Goal: Communication & Community: Answer question/provide support

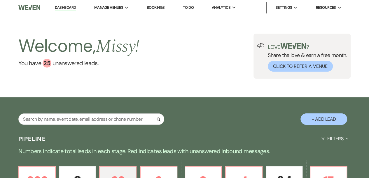
click at [67, 8] on link "Dashboard" at bounding box center [65, 8] width 21 height 6
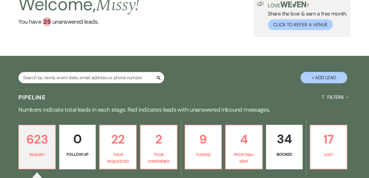
scroll to position [42, 0]
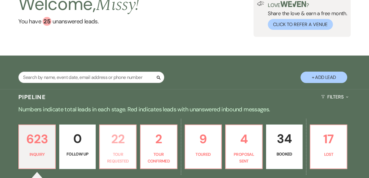
click at [117, 153] on p "Tour Requested" at bounding box center [117, 157] width 29 height 13
select select "2"
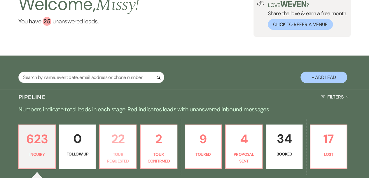
select select "2"
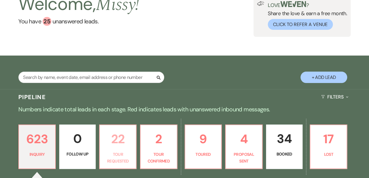
select select "2"
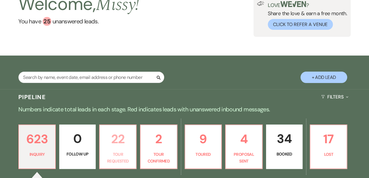
select select "2"
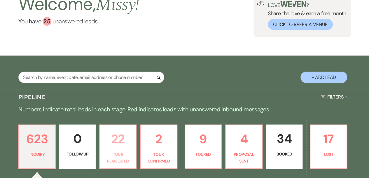
select select "2"
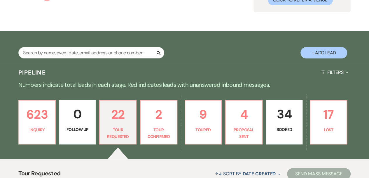
scroll to position [66, 0]
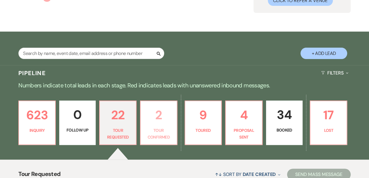
click at [162, 136] on p "Tour Confirmed" at bounding box center [158, 133] width 29 height 13
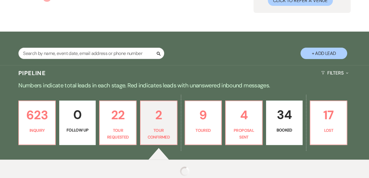
select select "4"
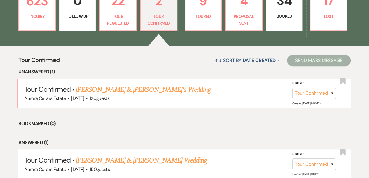
scroll to position [179, 0]
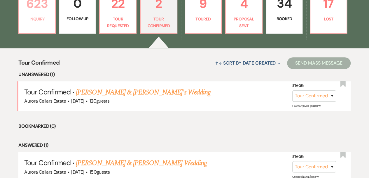
click at [37, 18] on p "Inquiry" at bounding box center [36, 19] width 29 height 6
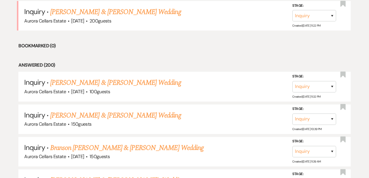
scroll to position [321, 0]
click at [102, 80] on link "Tyler Hewett & Katherine Veach's Wedding" at bounding box center [115, 83] width 131 height 10
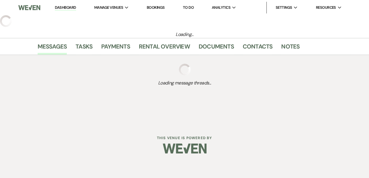
select select "5"
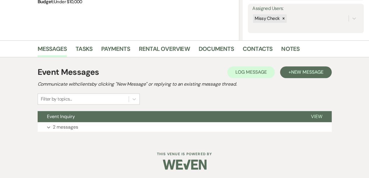
scroll to position [106, 0]
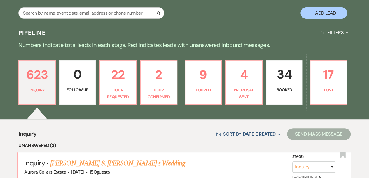
scroll to position [321, 0]
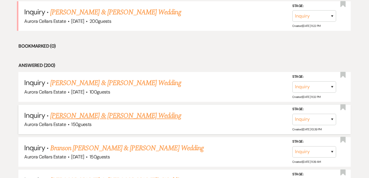
click at [76, 115] on link "Nic Kuehl & Jade Ash's Wedding" at bounding box center [115, 115] width 131 height 10
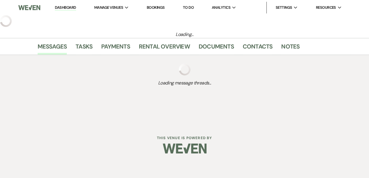
select select "5"
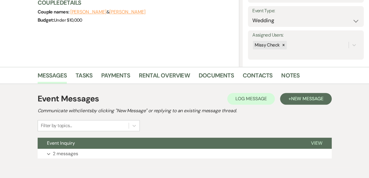
scroll to position [94, 0]
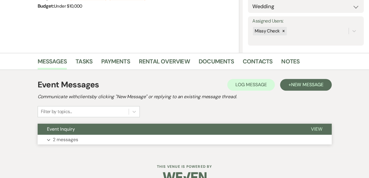
click at [80, 141] on button "Expand 2 messages" at bounding box center [185, 139] width 294 height 10
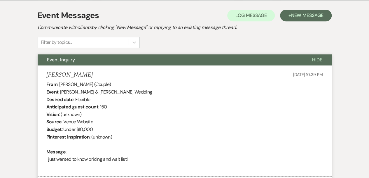
scroll to position [162, 0]
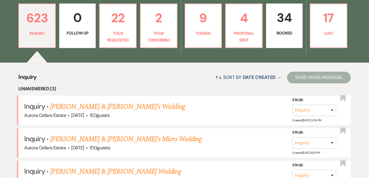
scroll to position [321, 0]
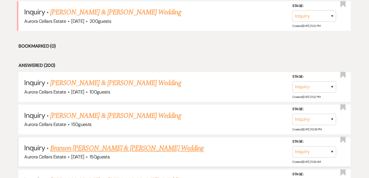
click at [81, 147] on link "Branson Mohre & MJ Fletcher's Wedding" at bounding box center [126, 148] width 153 height 10
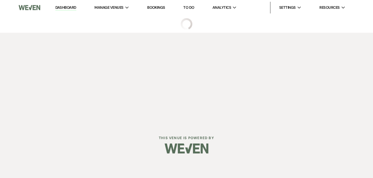
select select "5"
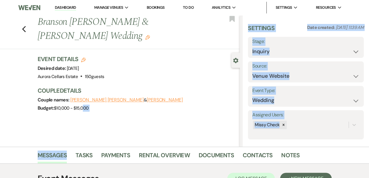
drag, startPoint x: 81, startPoint y: 147, endPoint x: 85, endPoint y: 142, distance: 6.8
click at [85, 142] on main "Previous Branson Mohre & MJ Fletcher's Wedding Edit Bookmark Gear Settings Sett…" at bounding box center [184, 130] width 369 height 231
click at [162, 104] on div "Budget: $10,000 - $15,000" at bounding box center [136, 108] width 197 height 8
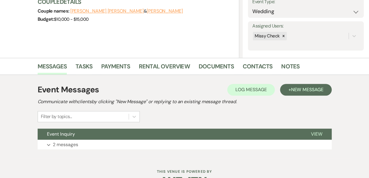
scroll to position [89, 0]
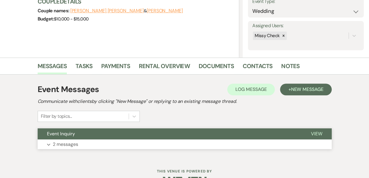
click at [154, 143] on button "Expand 2 messages" at bounding box center [185, 144] width 294 height 10
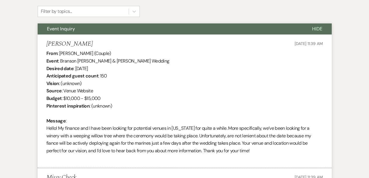
scroll to position [194, 0]
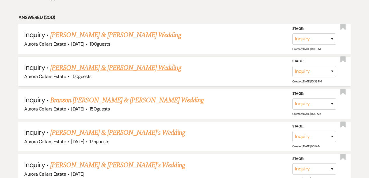
scroll to position [371, 0]
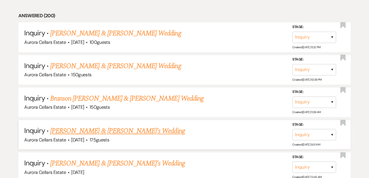
click at [128, 129] on link "Sophia Oklobdzija & Fiance's Wedding" at bounding box center [117, 130] width 135 height 10
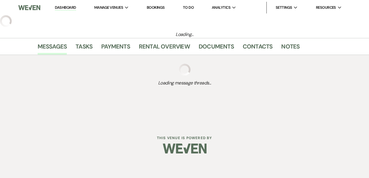
select select "5"
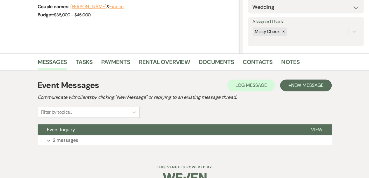
scroll to position [93, 0]
click at [125, 140] on button "Expand 2 messages" at bounding box center [185, 140] width 294 height 10
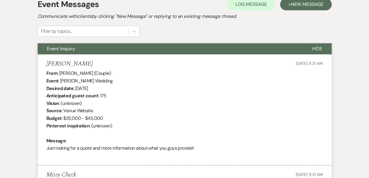
scroll to position [170, 0]
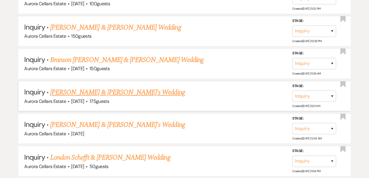
scroll to position [411, 0]
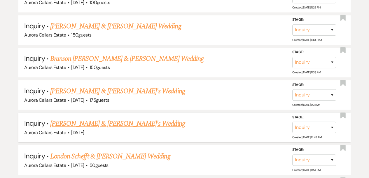
click at [101, 121] on link "Vincent & Grace's Wedding" at bounding box center [117, 123] width 135 height 10
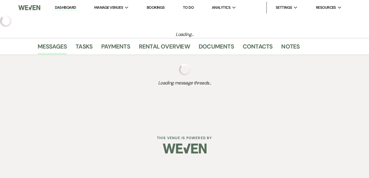
select select "5"
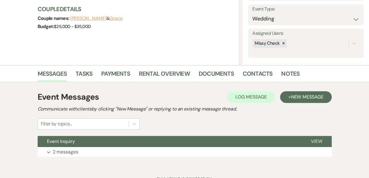
scroll to position [82, 0]
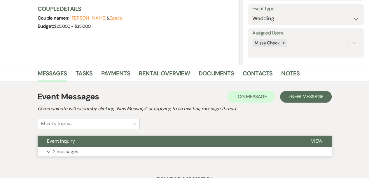
click at [98, 152] on button "Expand 2 messages" at bounding box center [185, 151] width 294 height 10
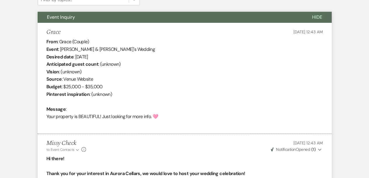
scroll to position [205, 0]
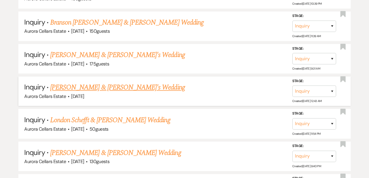
scroll to position [447, 0]
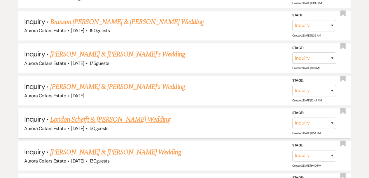
click at [118, 118] on link "London Schefft & Lauren Klein's Wedding" at bounding box center [110, 119] width 120 height 10
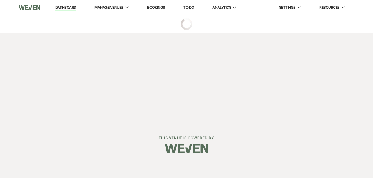
select select "5"
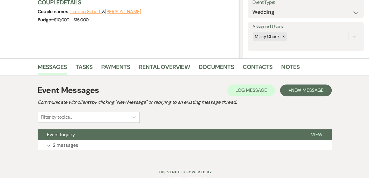
scroll to position [106, 0]
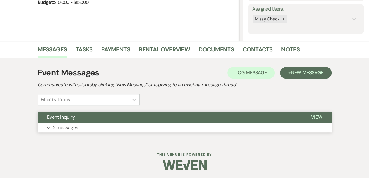
click at [114, 128] on button "Expand 2 messages" at bounding box center [185, 127] width 294 height 10
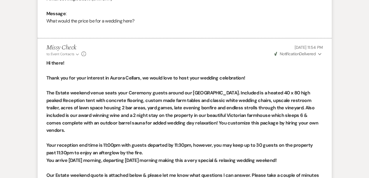
scroll to position [297, 0]
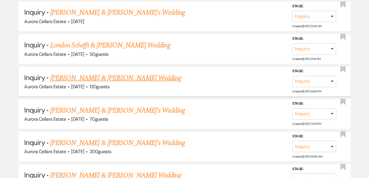
scroll to position [521, 0]
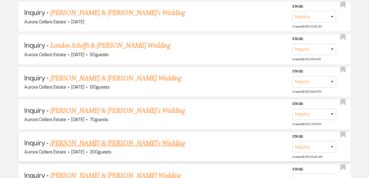
click at [96, 143] on link "Cole Tanner & Dominique Nerecina's Wedding" at bounding box center [117, 142] width 135 height 10
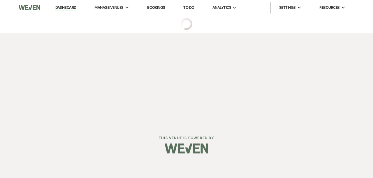
select select "5"
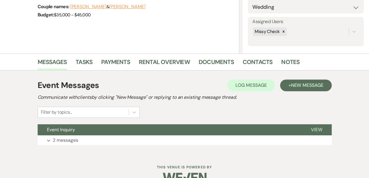
scroll to position [106, 0]
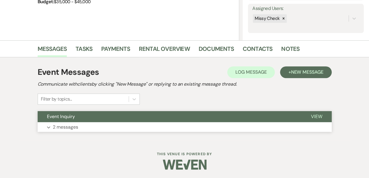
click at [110, 127] on button "Expand 2 messages" at bounding box center [185, 127] width 294 height 10
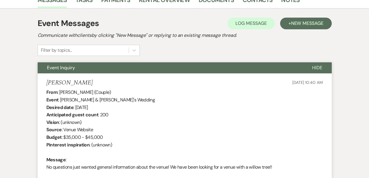
scroll to position [162, 0]
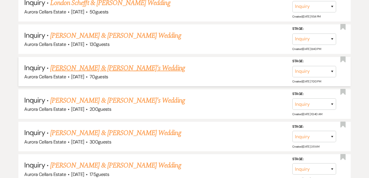
scroll to position [563, 0]
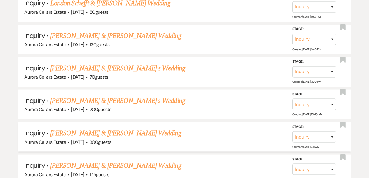
click at [125, 131] on link "Nathan Daust & Lily Schrader's Wedding" at bounding box center [115, 133] width 131 height 10
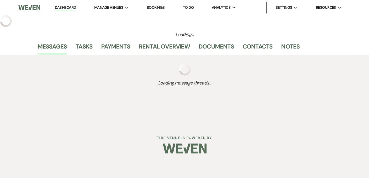
select select "5"
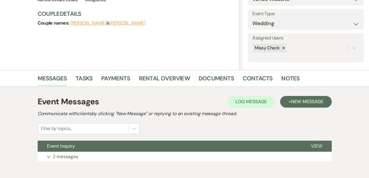
scroll to position [78, 0]
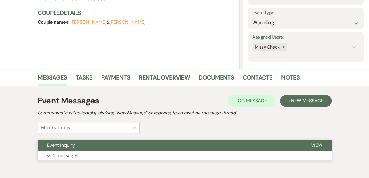
click at [111, 155] on button "Expand 2 messages" at bounding box center [185, 155] width 294 height 10
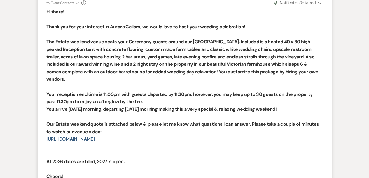
scroll to position [366, 0]
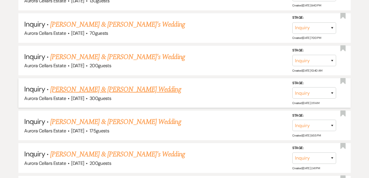
scroll to position [607, 0]
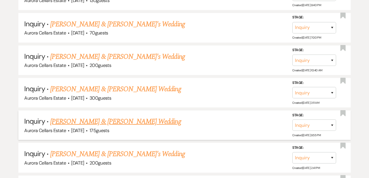
click at [126, 120] on link "Jack Hitchens & Ashlee Conway's Wedding" at bounding box center [115, 121] width 131 height 10
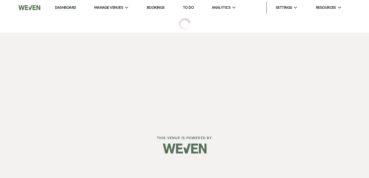
select select "5"
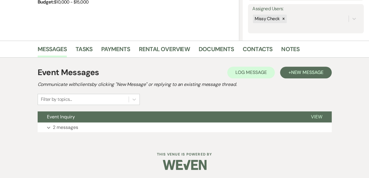
scroll to position [106, 0]
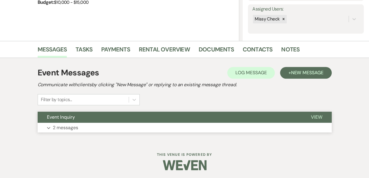
click at [143, 128] on button "Expand 2 messages" at bounding box center [185, 127] width 294 height 10
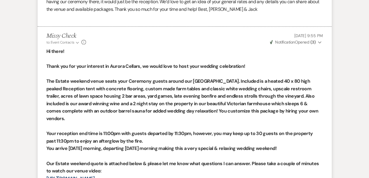
scroll to position [334, 0]
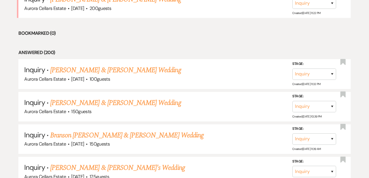
scroll to position [607, 0]
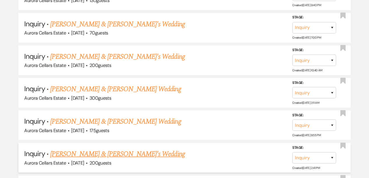
click at [100, 150] on link "Ryan & Makenna's Wedding" at bounding box center [117, 153] width 135 height 10
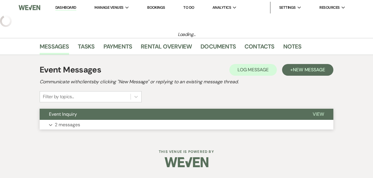
click at [107, 124] on button "Expand 2 messages" at bounding box center [187, 125] width 294 height 10
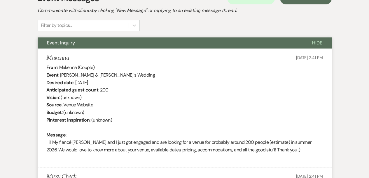
scroll to position [75, 0]
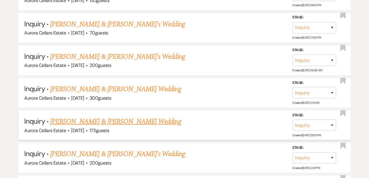
scroll to position [663, 0]
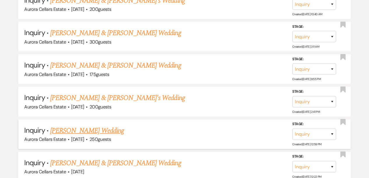
click at [89, 125] on link "Sydney Pope's Wedding" at bounding box center [87, 130] width 74 height 10
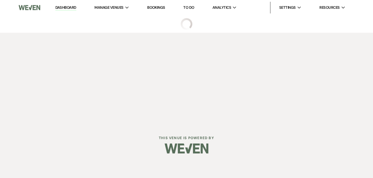
select select "5"
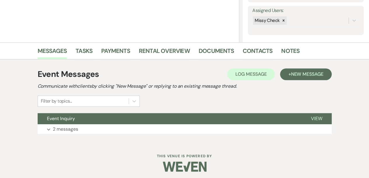
scroll to position [104, 0]
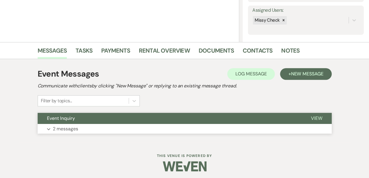
click at [120, 128] on button "Expand 2 messages" at bounding box center [185, 129] width 294 height 10
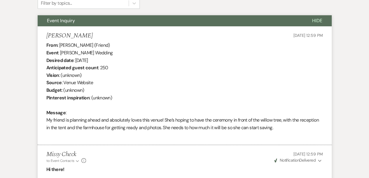
scroll to position [202, 0]
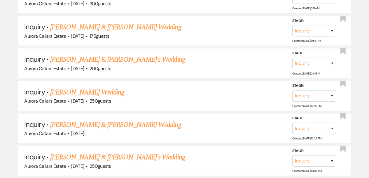
scroll to position [702, 0]
click at [117, 122] on link "Tanner Neill & Ysabella Larsen's Wedding" at bounding box center [115, 124] width 131 height 10
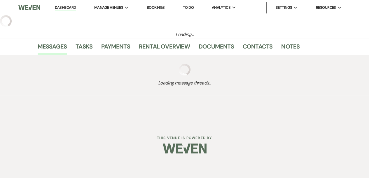
select select "5"
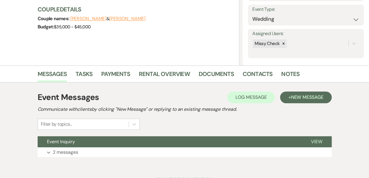
scroll to position [89, 0]
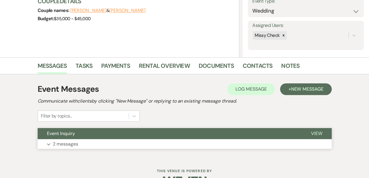
click at [162, 146] on button "Expand 2 messages" at bounding box center [185, 144] width 294 height 10
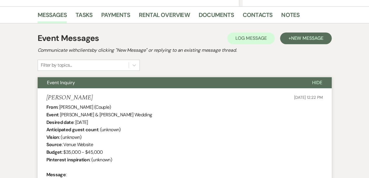
scroll to position [127, 0]
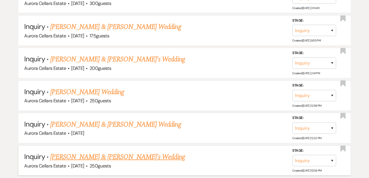
scroll to position [754, 0]
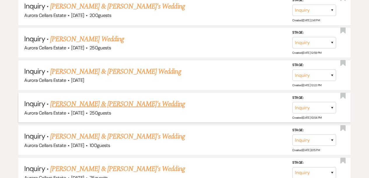
click at [93, 101] on link "Jacob Mertz & Samantha Fee's Wedding" at bounding box center [117, 104] width 135 height 10
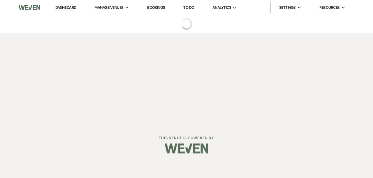
select select "5"
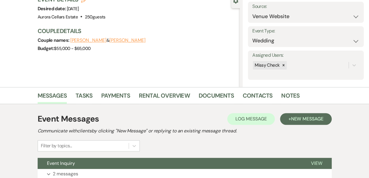
scroll to position [62, 0]
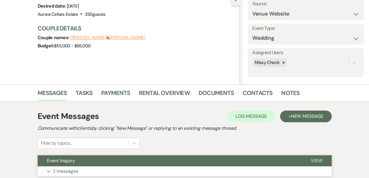
click at [105, 169] on button "Expand 2 messages" at bounding box center [185, 171] width 294 height 10
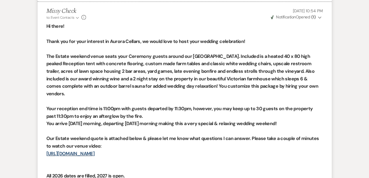
scroll to position [341, 0]
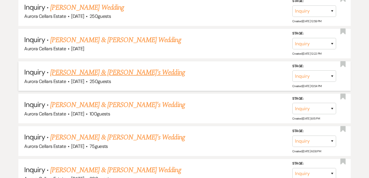
scroll to position [786, 0]
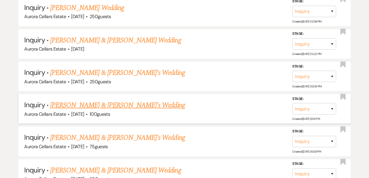
click at [93, 101] on link "Brittany Perry & Fiance's Wedding" at bounding box center [117, 105] width 135 height 10
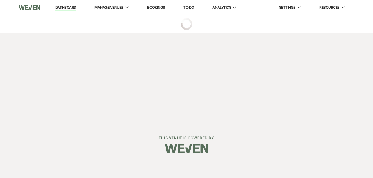
select select "5"
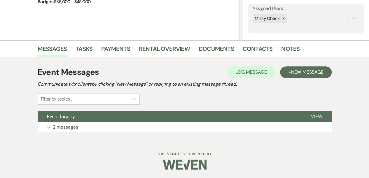
scroll to position [106, 0]
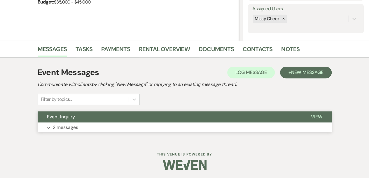
click at [113, 128] on button "Expand 2 messages" at bounding box center [185, 127] width 294 height 10
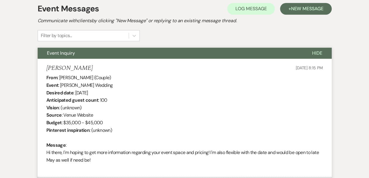
scroll to position [173, 0]
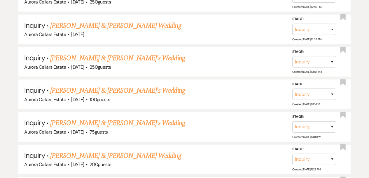
scroll to position [800, 0]
click at [115, 152] on link "James Little & Rachel Kongeal's Wedding" at bounding box center [115, 155] width 131 height 10
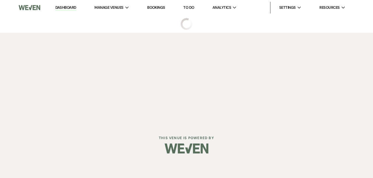
select select "5"
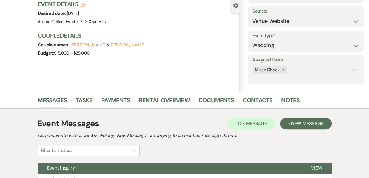
scroll to position [72, 0]
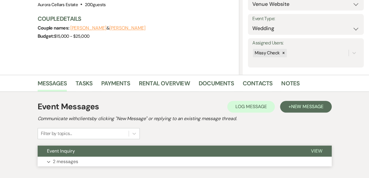
click at [117, 161] on button "Expand 2 messages" at bounding box center [185, 161] width 294 height 10
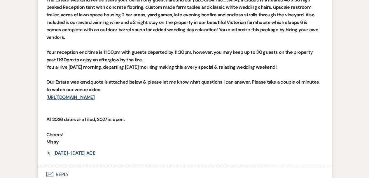
scroll to position [401, 0]
click at [63, 166] on button "Envelope Reply" at bounding box center [185, 174] width 294 height 16
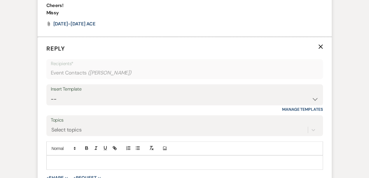
scroll to position [530, 0]
click at [58, 155] on div at bounding box center [185, 161] width 276 height 13
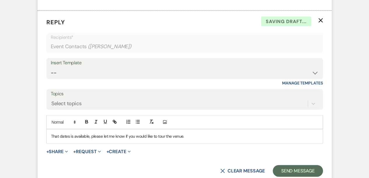
scroll to position [556, 0]
click at [285, 165] on button "Send Message" at bounding box center [298, 171] width 50 height 12
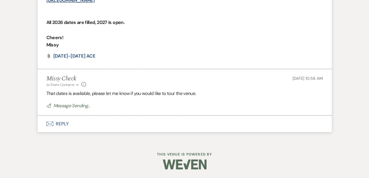
scroll to position [490, 0]
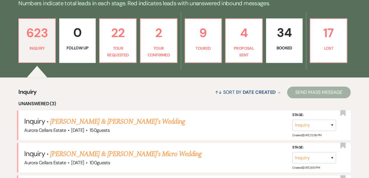
scroll to position [148, 0]
click at [122, 48] on p "Tour Requested" at bounding box center [117, 51] width 29 height 13
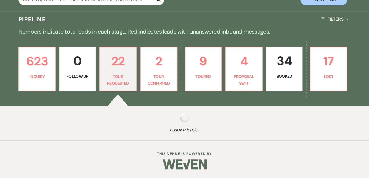
select select "2"
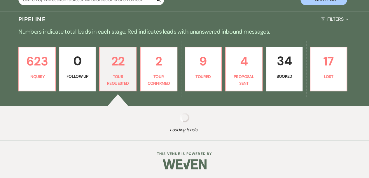
select select "2"
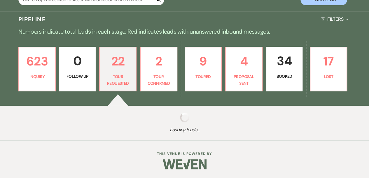
select select "2"
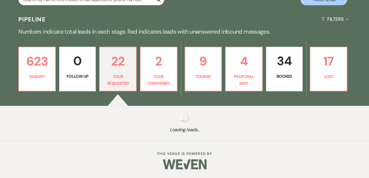
select select "2"
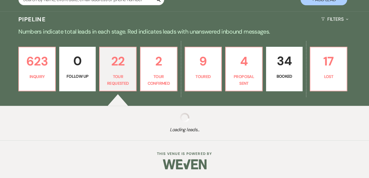
select select "2"
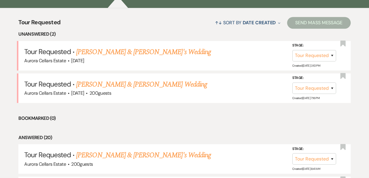
scroll to position [217, 0]
click at [135, 52] on link "Mallory Keene & Fiance's Wedding" at bounding box center [143, 52] width 135 height 10
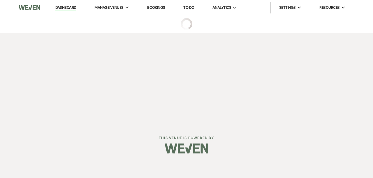
select select "2"
select select "5"
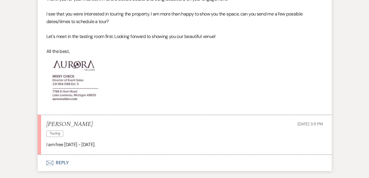
scroll to position [394, 0]
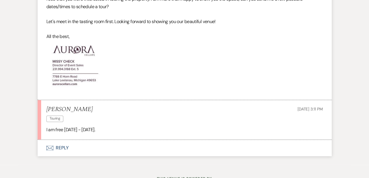
click at [62, 146] on button "Envelope Reply" at bounding box center [185, 147] width 294 height 16
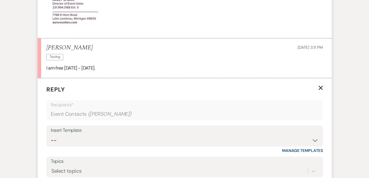
scroll to position [456, 0]
click at [314, 140] on select "-- Weven Planning Portal Introduction (Booked Events) Tour Request Response Fol…" at bounding box center [185, 139] width 268 height 11
select select "5850"
click at [51, 134] on select "-- Weven Planning Portal Introduction (Booked Events) Tour Request Response Fol…" at bounding box center [185, 139] width 268 height 11
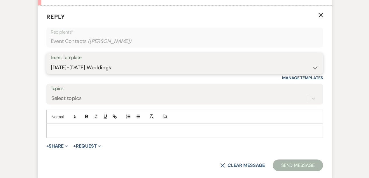
scroll to position [529, 0]
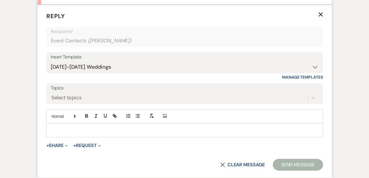
click at [199, 149] on form "Reply X Recipients* Event Contacts ( Mallory Keene ) Insert Template -- Weven P…" at bounding box center [185, 91] width 294 height 173
click at [109, 125] on div at bounding box center [185, 129] width 276 height 13
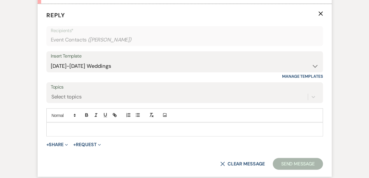
scroll to position [530, 0]
click at [314, 64] on select "-- Weven Planning Portal Introduction (Booked Events) Tour Request Response Fol…" at bounding box center [185, 65] width 268 height 11
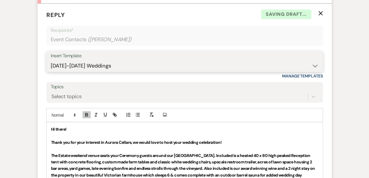
click at [51, 60] on select "-- Weven Planning Portal Introduction (Booked Events) Tour Request Response Fol…" at bounding box center [185, 65] width 268 height 11
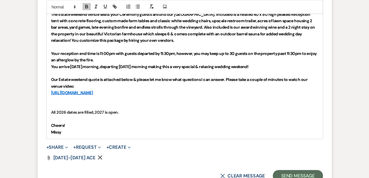
scroll to position [685, 0]
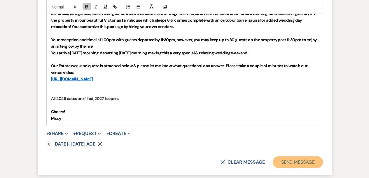
click at [304, 162] on button "Send Message" at bounding box center [298, 162] width 50 height 12
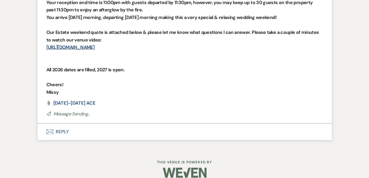
scroll to position [630, 0]
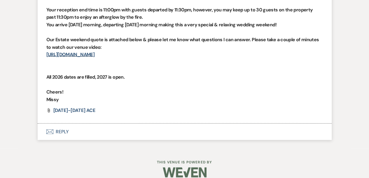
select select "2"
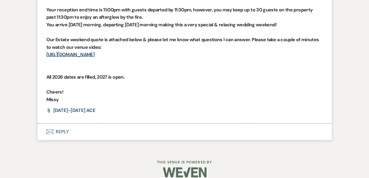
select select "2"
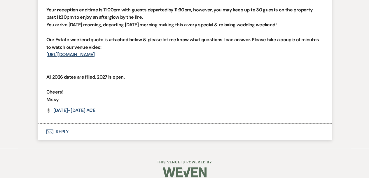
select select "2"
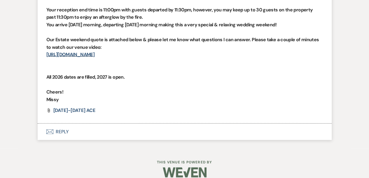
select select "2"
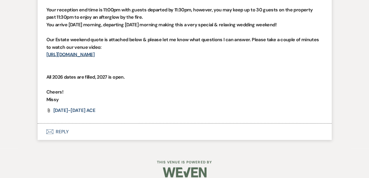
select select "2"
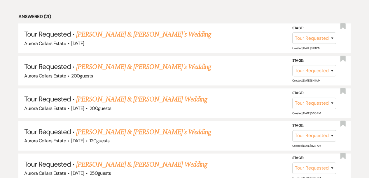
scroll to position [306, 0]
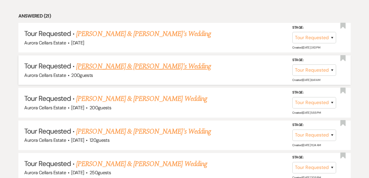
click at [90, 64] on link "Katie & Will's Wedding" at bounding box center [143, 66] width 135 height 10
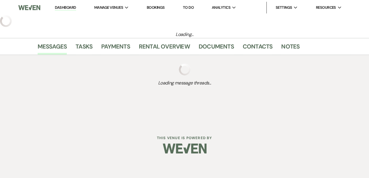
select select "2"
select select "5"
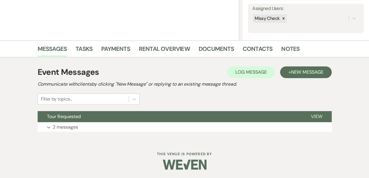
scroll to position [106, 0]
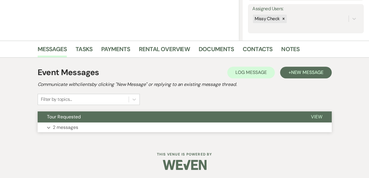
click at [113, 127] on button "Expand 2 messages" at bounding box center [185, 127] width 294 height 10
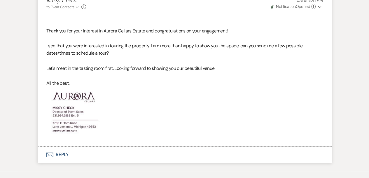
scroll to position [356, 0]
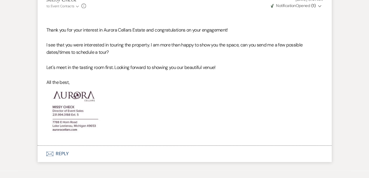
click at [63, 150] on button "Envelope Reply" at bounding box center [185, 153] width 294 height 16
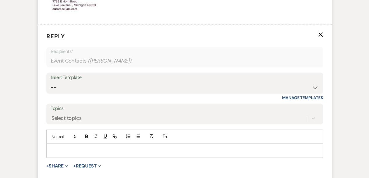
scroll to position [498, 0]
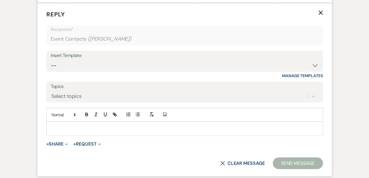
click at [59, 126] on p at bounding box center [184, 128] width 267 height 6
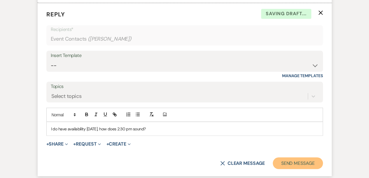
click at [286, 163] on button "Send Message" at bounding box center [298, 163] width 50 height 12
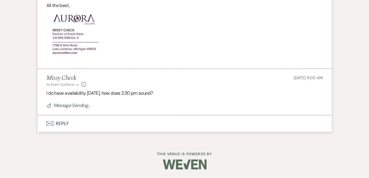
scroll to position [432, 0]
select select "2"
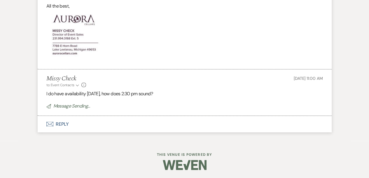
select select "2"
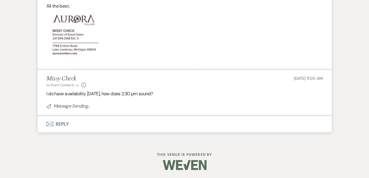
select select "2"
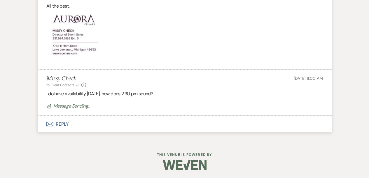
select select "2"
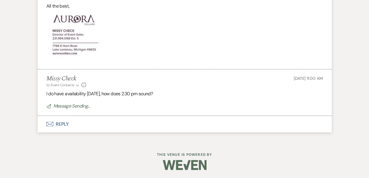
select select "2"
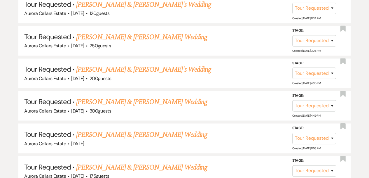
scroll to position [306, 0]
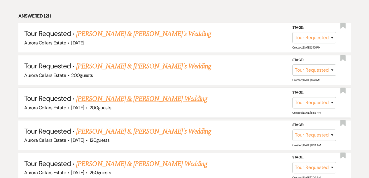
click at [154, 98] on link "Nick Dardas & Claudia Chabay's Wedding" at bounding box center [141, 98] width 131 height 10
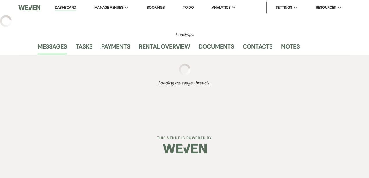
select select "2"
select select "5"
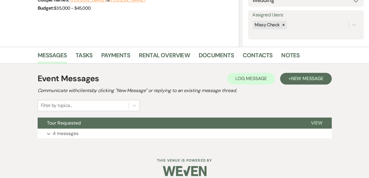
scroll to position [100, 0]
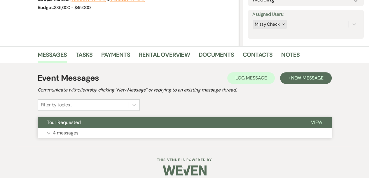
click at [152, 130] on button "Expand 4 messages" at bounding box center [185, 133] width 294 height 10
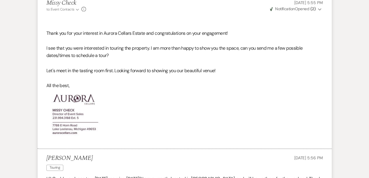
scroll to position [352, 0]
select select "2"
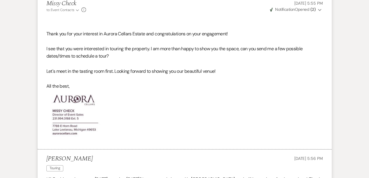
select select "2"
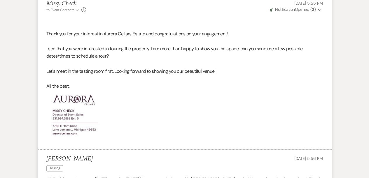
select select "2"
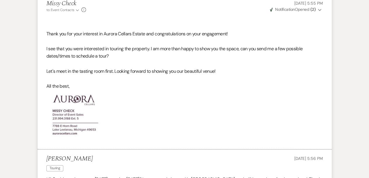
select select "2"
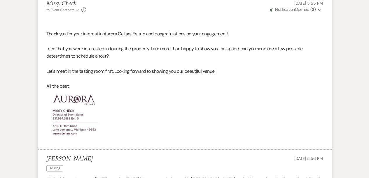
select select "2"
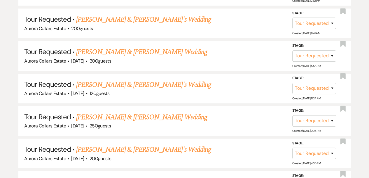
scroll to position [306, 0]
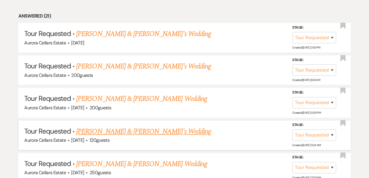
click at [148, 130] on link "Ben Thompson & Magda Duck's Wedding" at bounding box center [143, 131] width 135 height 10
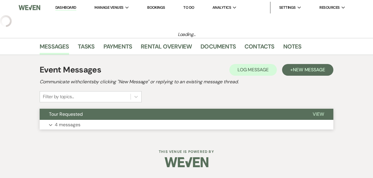
click at [148, 125] on button "Expand 4 messages" at bounding box center [187, 125] width 294 height 10
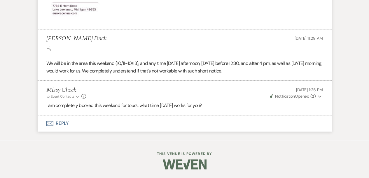
select select "2"
select select "5"
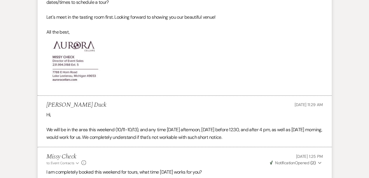
scroll to position [414, 0]
select select "2"
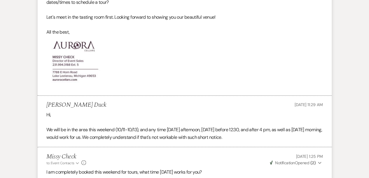
select select "2"
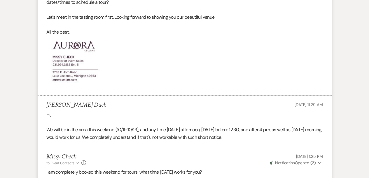
select select "2"
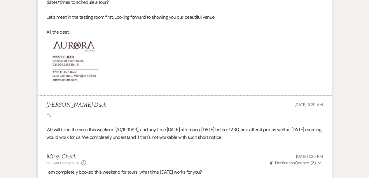
select select "2"
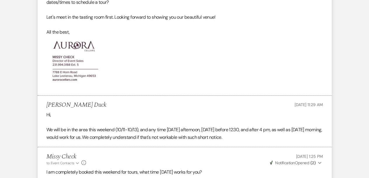
select select "2"
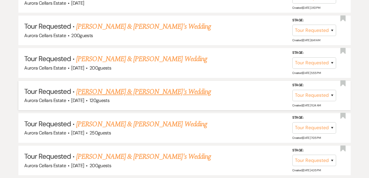
scroll to position [345, 0]
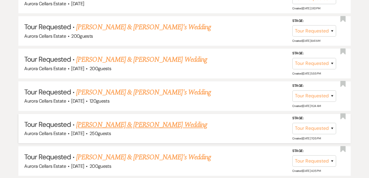
click at [157, 122] on link "Aditya Jha & Hannah Kuriakose's Wedding" at bounding box center [141, 124] width 131 height 10
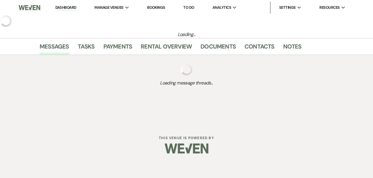
select select "2"
select select "5"
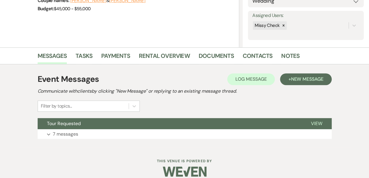
scroll to position [101, 0]
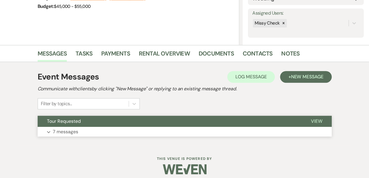
click at [141, 132] on button "Expand 7 messages" at bounding box center [185, 132] width 294 height 10
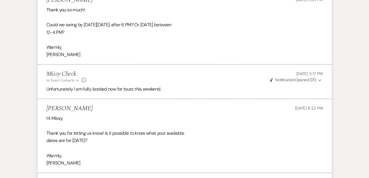
scroll to position [718, 0]
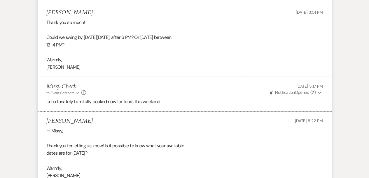
select select "2"
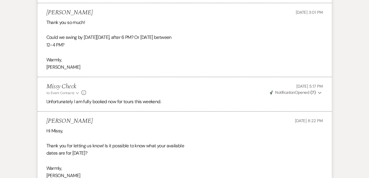
select select "2"
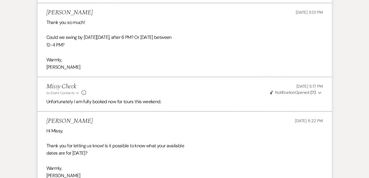
select select "2"
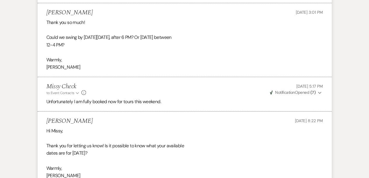
select select "2"
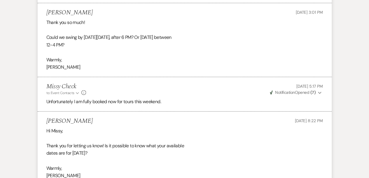
select select "2"
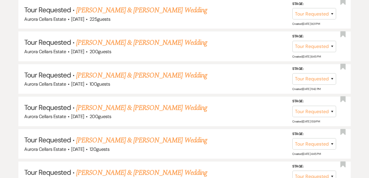
scroll to position [345, 0]
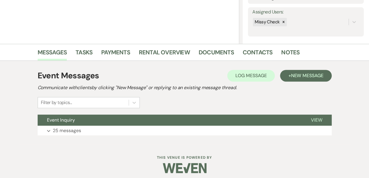
scroll to position [106, 0]
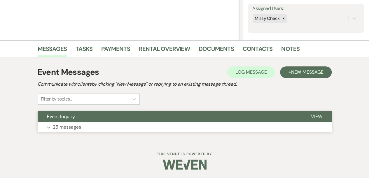
click at [113, 127] on button "Expand 25 messages" at bounding box center [185, 127] width 294 height 10
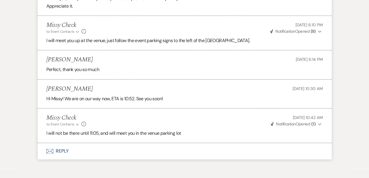
scroll to position [1396, 0]
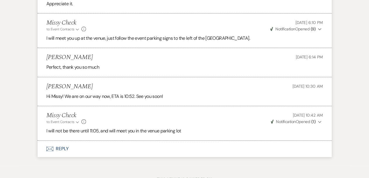
click at [62, 145] on button "Envelope Reply" at bounding box center [185, 148] width 294 height 16
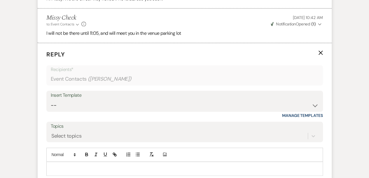
scroll to position [1494, 0]
click at [63, 161] on div at bounding box center [185, 167] width 276 height 13
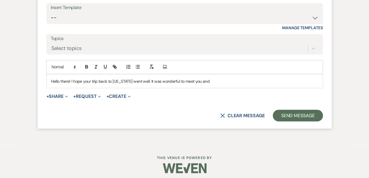
scroll to position [1581, 0]
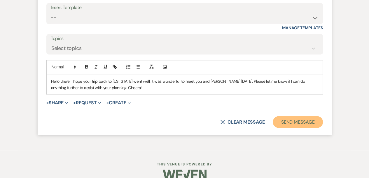
click at [315, 116] on button "Send Message" at bounding box center [298, 122] width 50 height 12
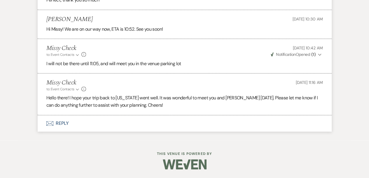
scroll to position [1460, 0]
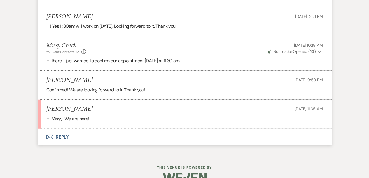
scroll to position [758, 0]
click at [62, 128] on button "Envelope Reply" at bounding box center [185, 136] width 294 height 16
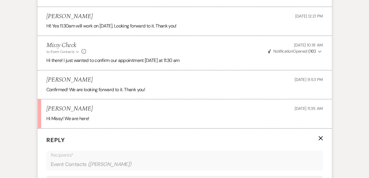
click at [62, 135] on p "Reply X" at bounding box center [184, 139] width 276 height 9
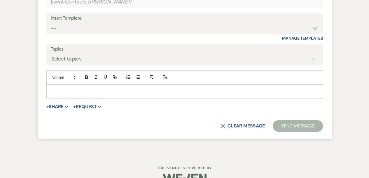
scroll to position [925, 0]
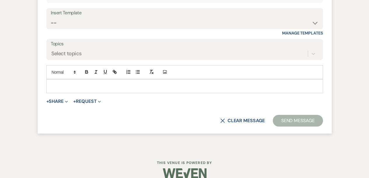
click at [55, 83] on p at bounding box center [184, 86] width 267 height 6
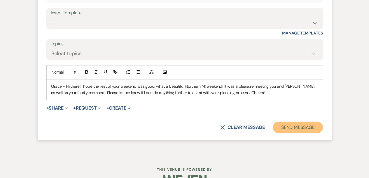
click at [311, 121] on button "Send Message" at bounding box center [298, 127] width 50 height 12
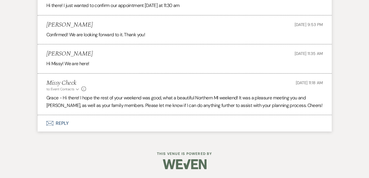
scroll to position [804, 0]
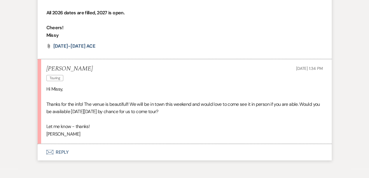
scroll to position [515, 0]
click at [61, 143] on button "Envelope Reply" at bounding box center [185, 151] width 294 height 16
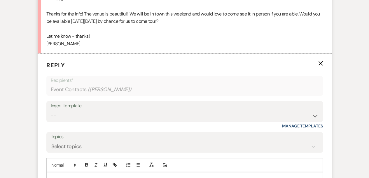
scroll to position [609, 0]
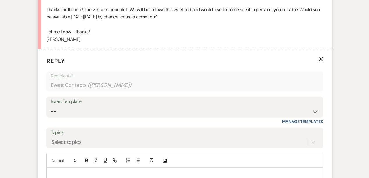
click at [55, 171] on p at bounding box center [184, 174] width 267 height 6
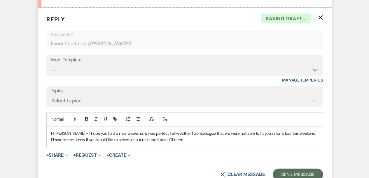
scroll to position [652, 0]
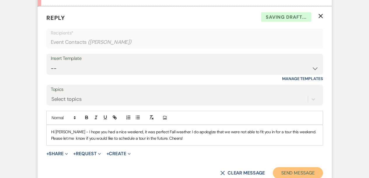
click at [305, 167] on button "Send Message" at bounding box center [298, 173] width 50 height 12
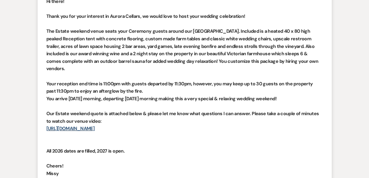
scroll to position [367, 0]
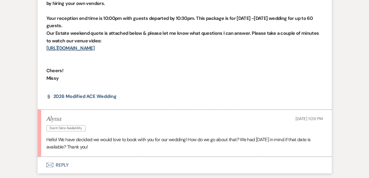
scroll to position [420, 0]
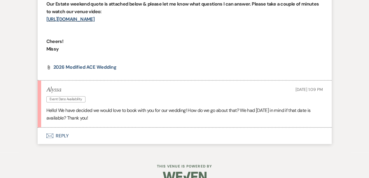
scroll to position [449, 0]
click at [62, 134] on button "Envelope Reply" at bounding box center [185, 135] width 294 height 16
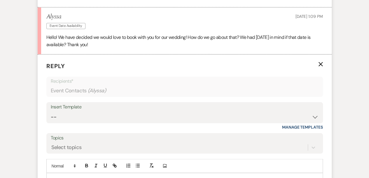
click at [85, 133] on label "Topics" at bounding box center [185, 137] width 268 height 8
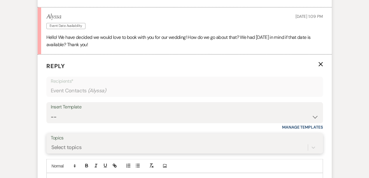
click at [52, 143] on input "Topics" at bounding box center [51, 147] width 1 height 8
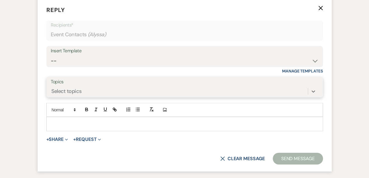
scroll to position [578, 0]
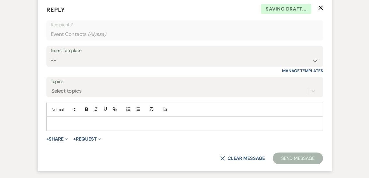
click at [51, 121] on p at bounding box center [184, 123] width 267 height 6
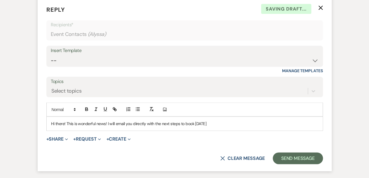
click at [196, 121] on p "Hi there! This is wonderful news! I will email you directly with the next steps…" at bounding box center [184, 123] width 267 height 6
click at [251, 123] on p "Hi there! This is wonderful news! I will email you directly with the next steps…" at bounding box center [184, 123] width 267 height 6
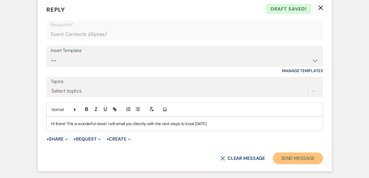
click at [307, 154] on button "Send Message" at bounding box center [298, 158] width 50 height 12
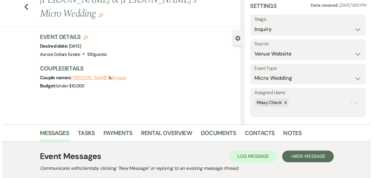
scroll to position [0, 0]
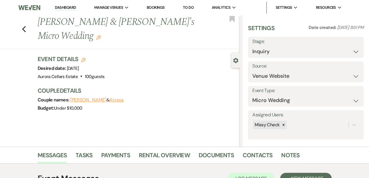
click at [109, 97] on button "Alyssa" at bounding box center [116, 99] width 14 height 5
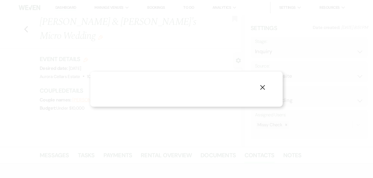
select select "1"
select select "email"
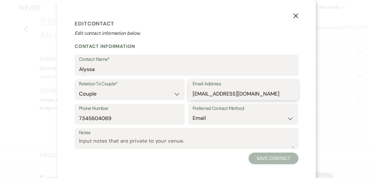
drag, startPoint x: 269, startPoint y: 94, endPoint x: 190, endPoint y: 95, distance: 79.9
click at [190, 95] on div "Email Address [EMAIL_ADDRESS][DOMAIN_NAME]" at bounding box center [243, 89] width 110 height 21
